Goal: Transaction & Acquisition: Subscribe to service/newsletter

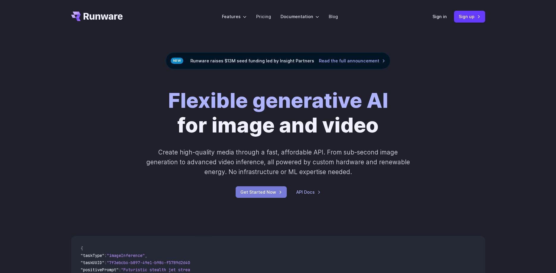
click at [255, 191] on link "Get Started Now" at bounding box center [261, 193] width 51 height 12
click at [266, 17] on link "Pricing" at bounding box center [263, 16] width 15 height 7
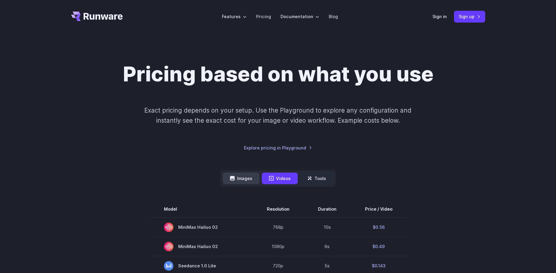
click at [241, 176] on button "Images" at bounding box center [241, 179] width 37 height 12
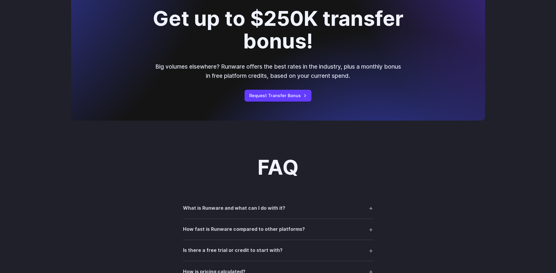
scroll to position [668, 0]
